Goal: Task Accomplishment & Management: Manage account settings

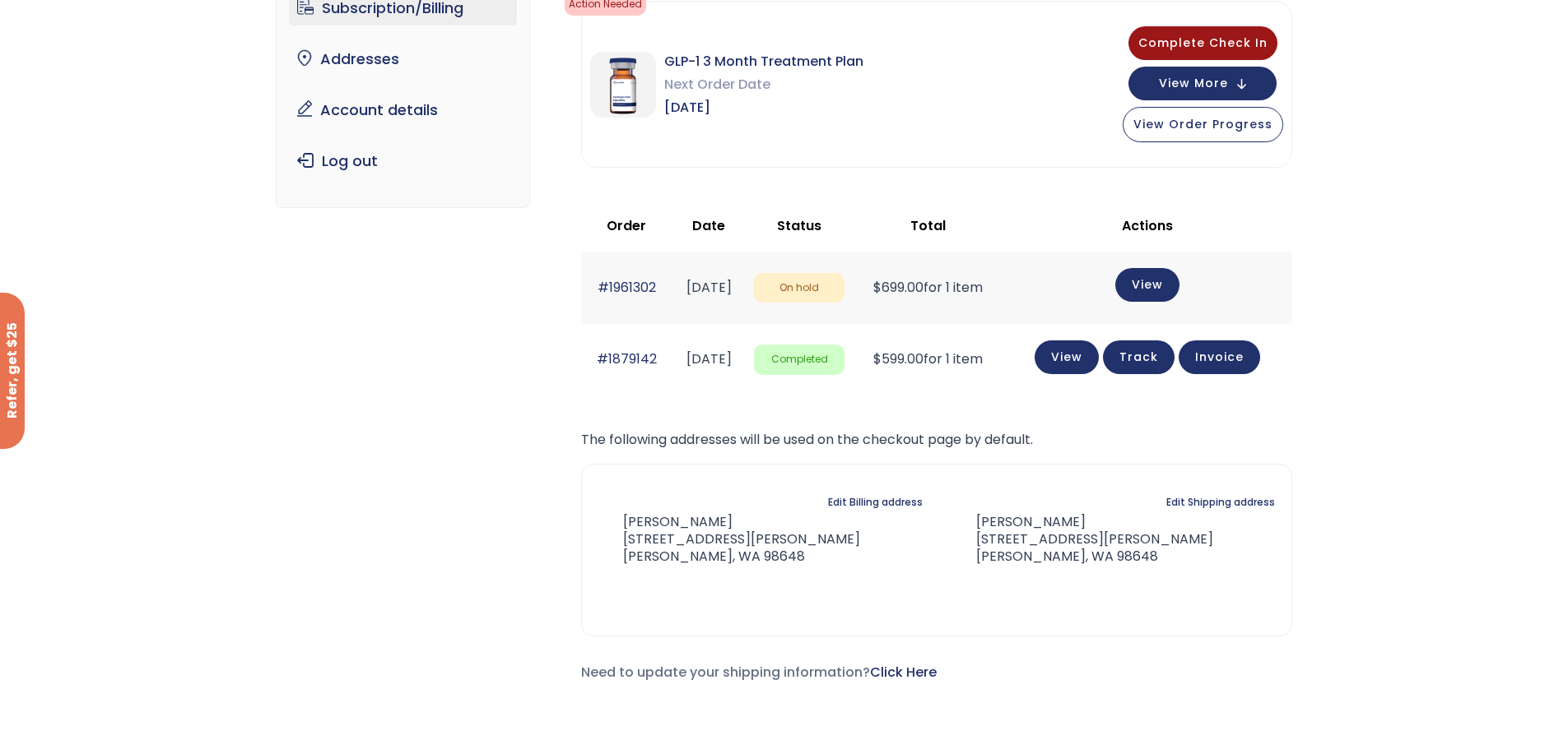
scroll to position [164, 0]
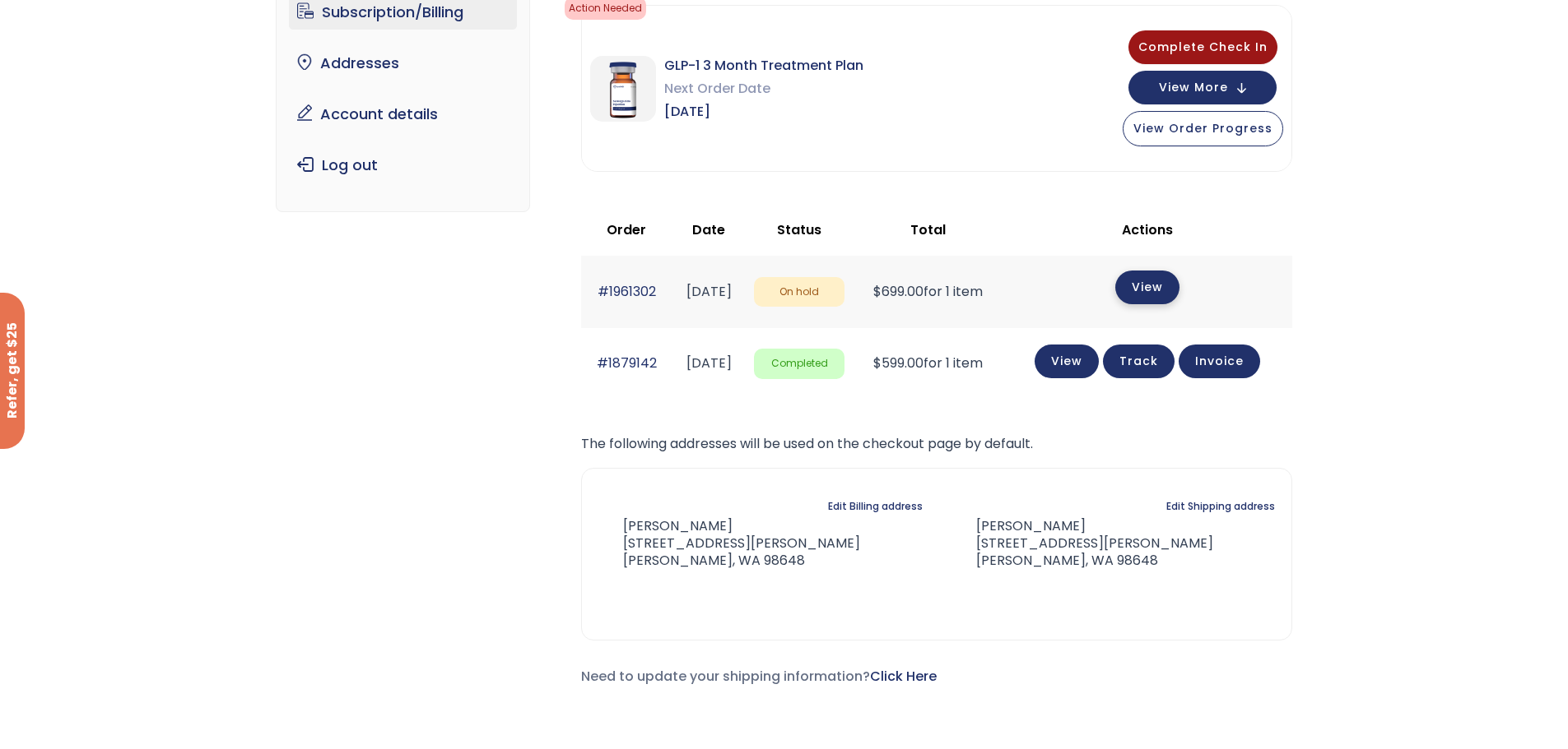
click at [1150, 288] on link "View" at bounding box center [1147, 287] width 65 height 34
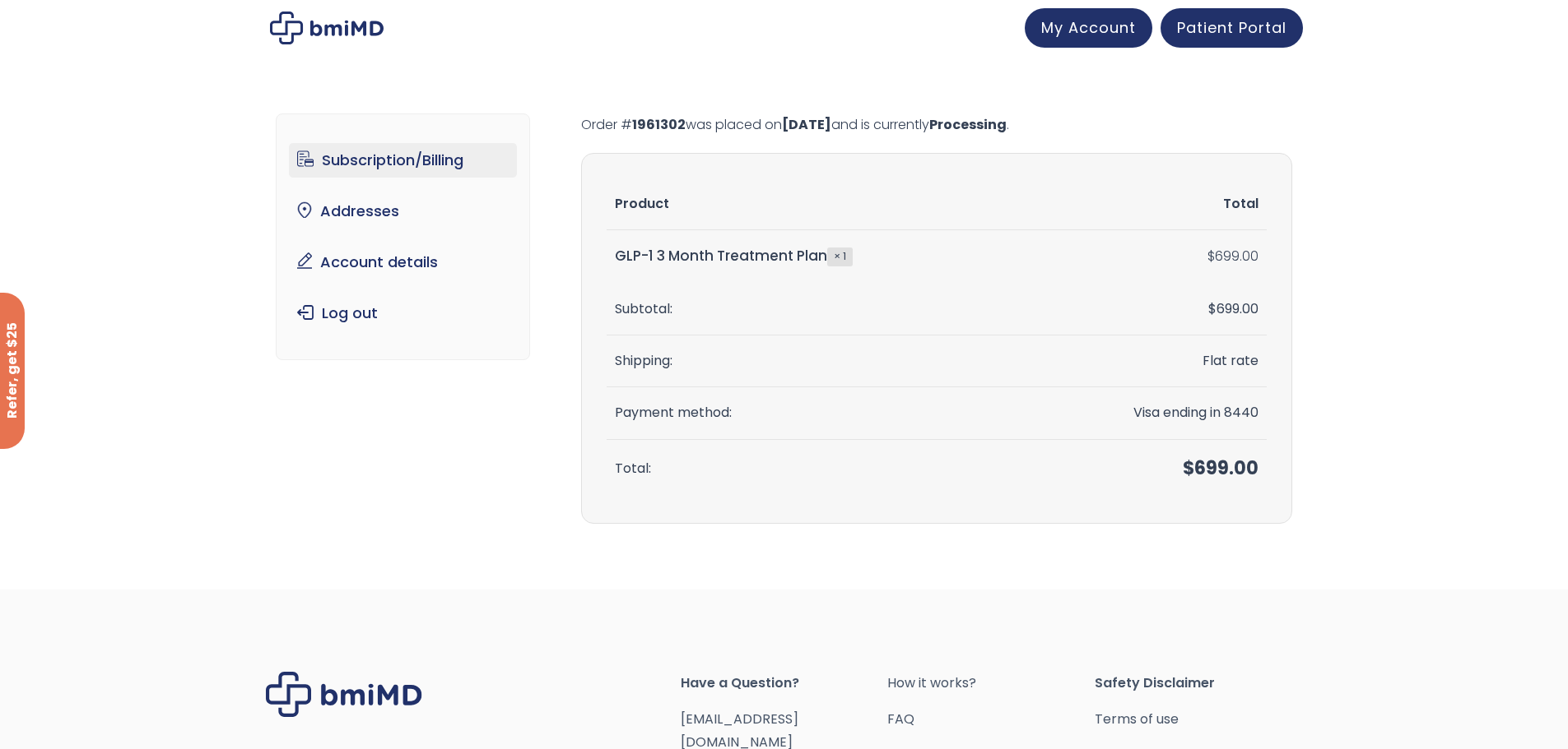
click at [407, 160] on link "Subscription/Billing" at bounding box center [402, 161] width 228 height 34
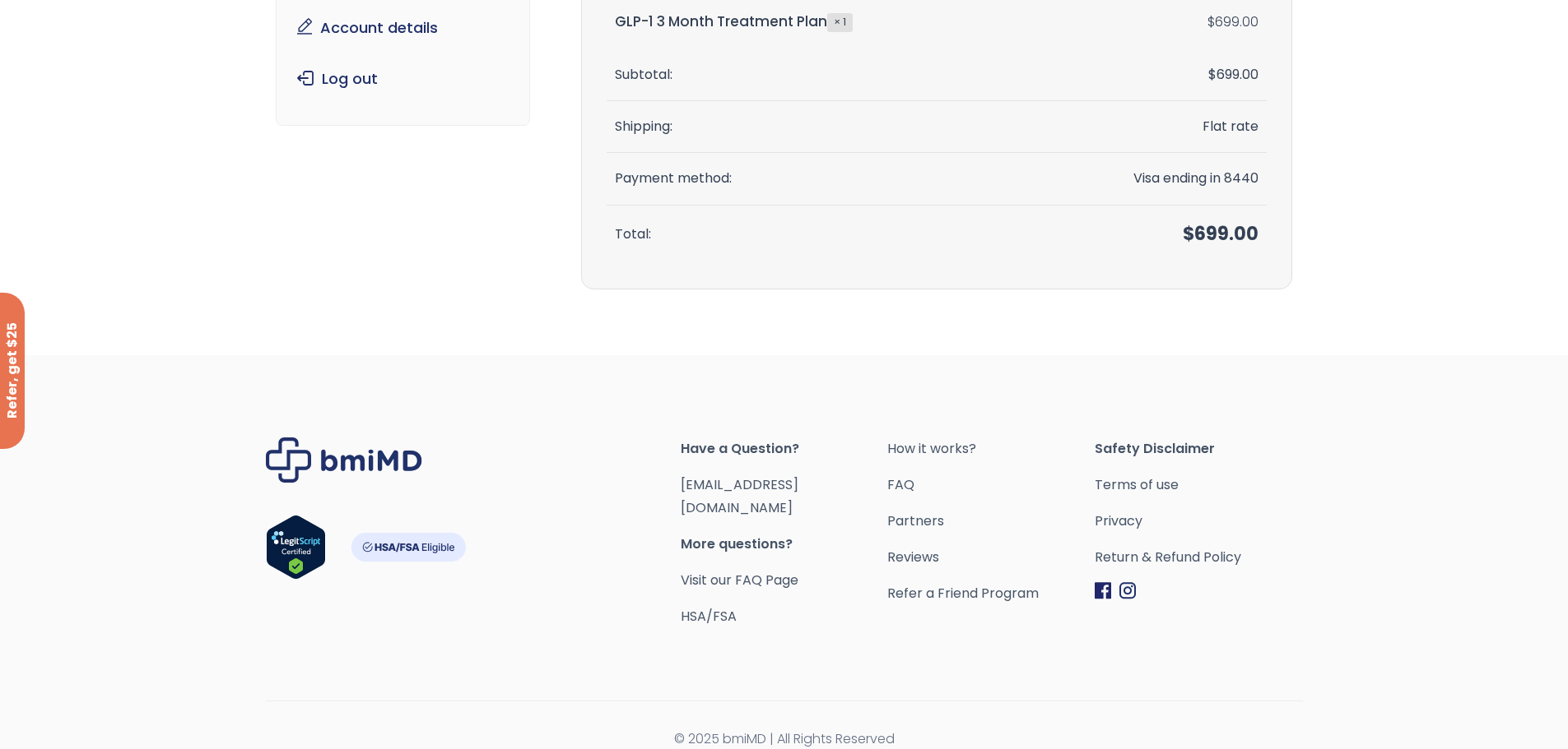
scroll to position [158, 0]
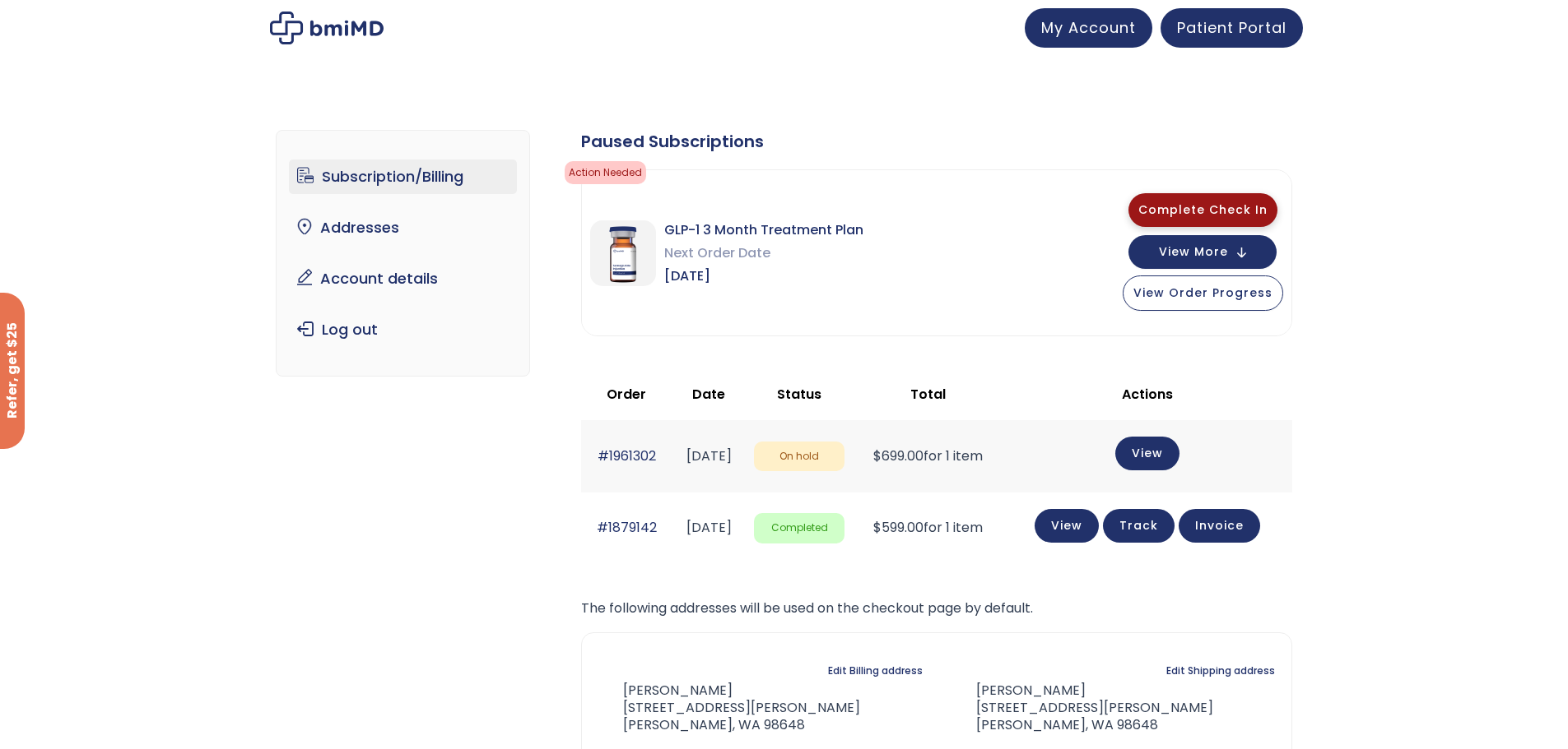
click at [1215, 205] on span "Complete Check In" at bounding box center [1203, 210] width 129 height 16
